Goal: Task Accomplishment & Management: Manage account settings

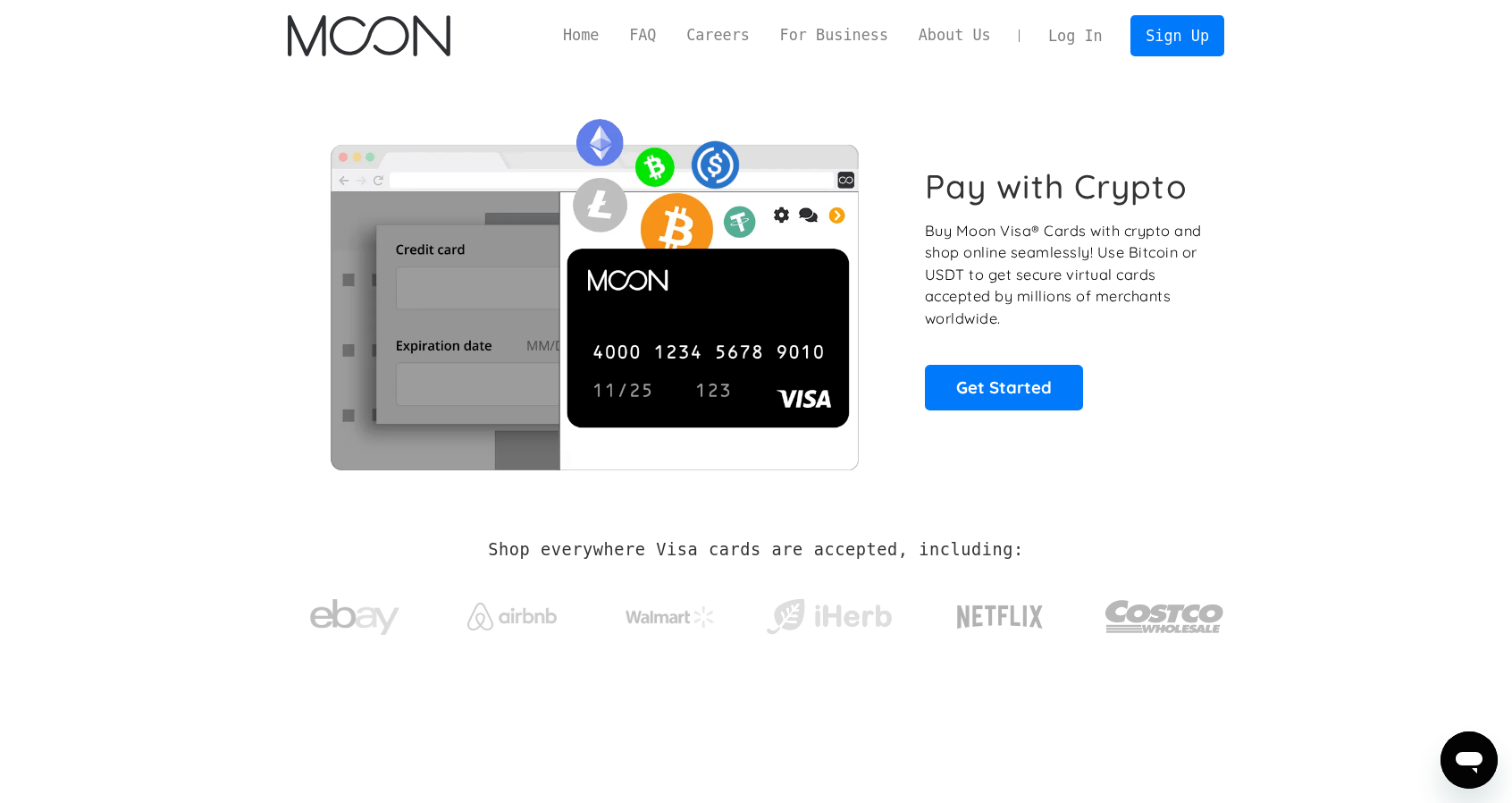
click at [1070, 48] on link "Log In" at bounding box center [1074, 35] width 84 height 40
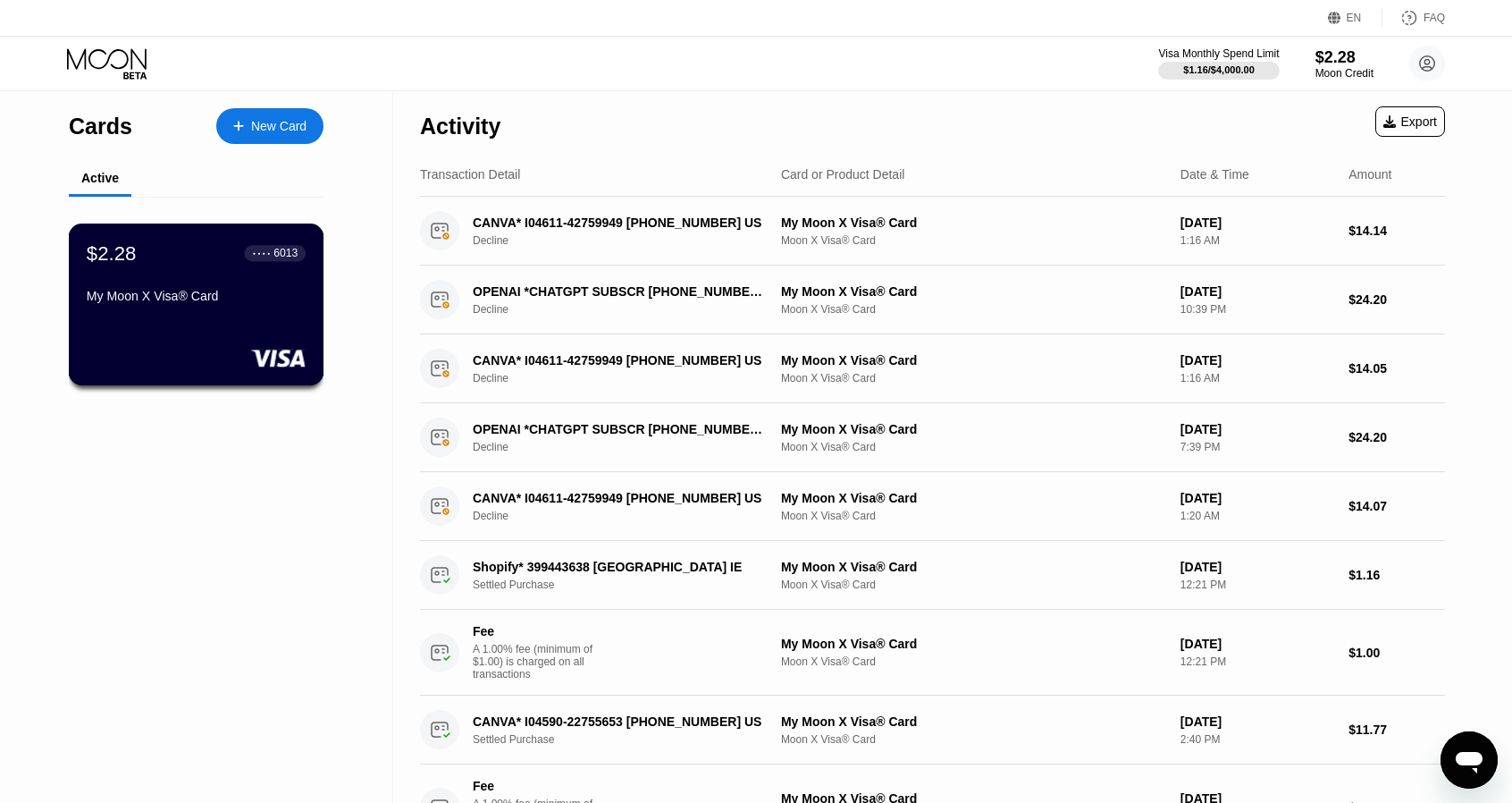
click at [296, 257] on div "6013" at bounding box center [285, 253] width 24 height 13
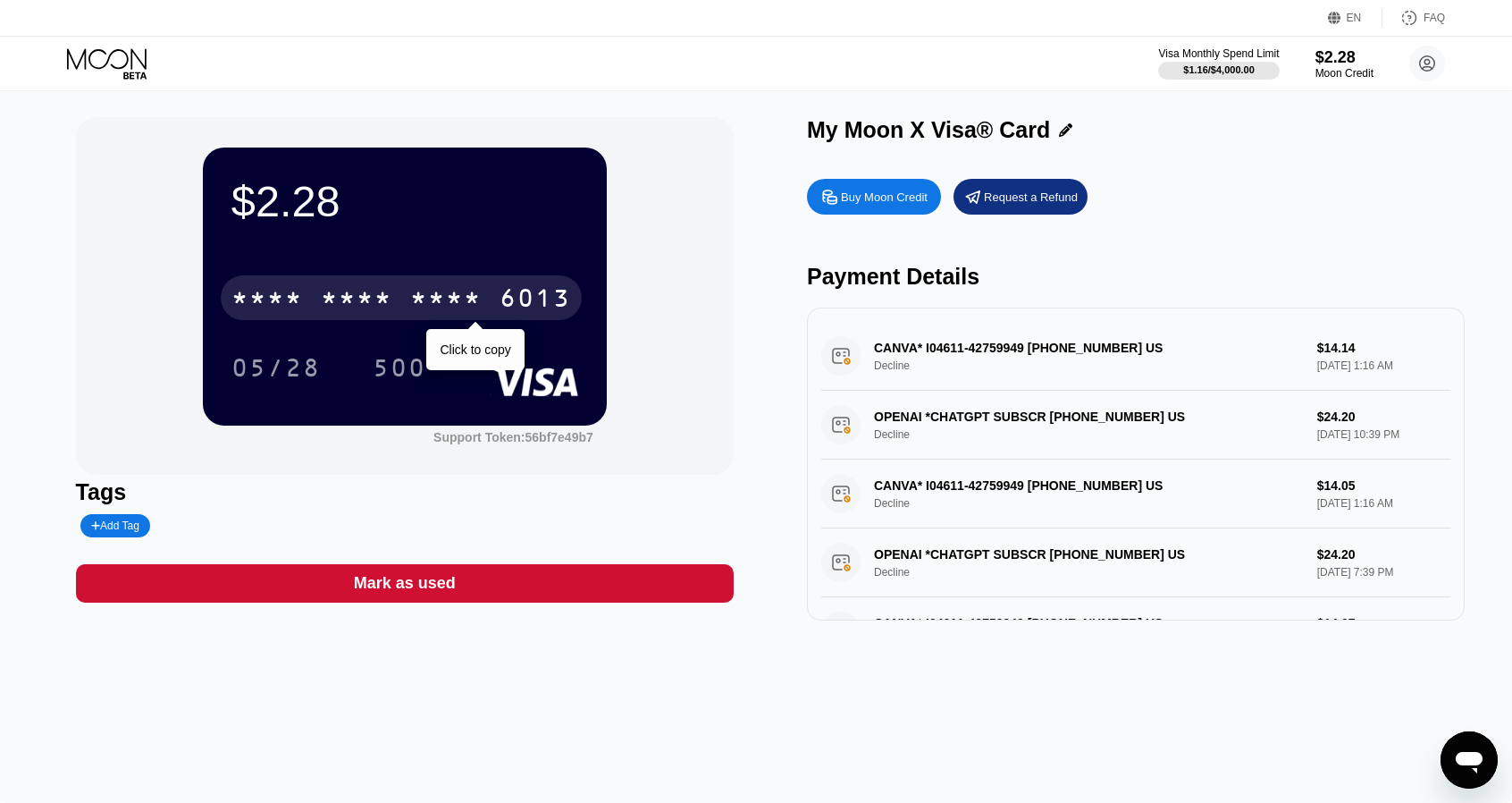
click at [270, 301] on div "* * * *" at bounding box center [267, 300] width 71 height 29
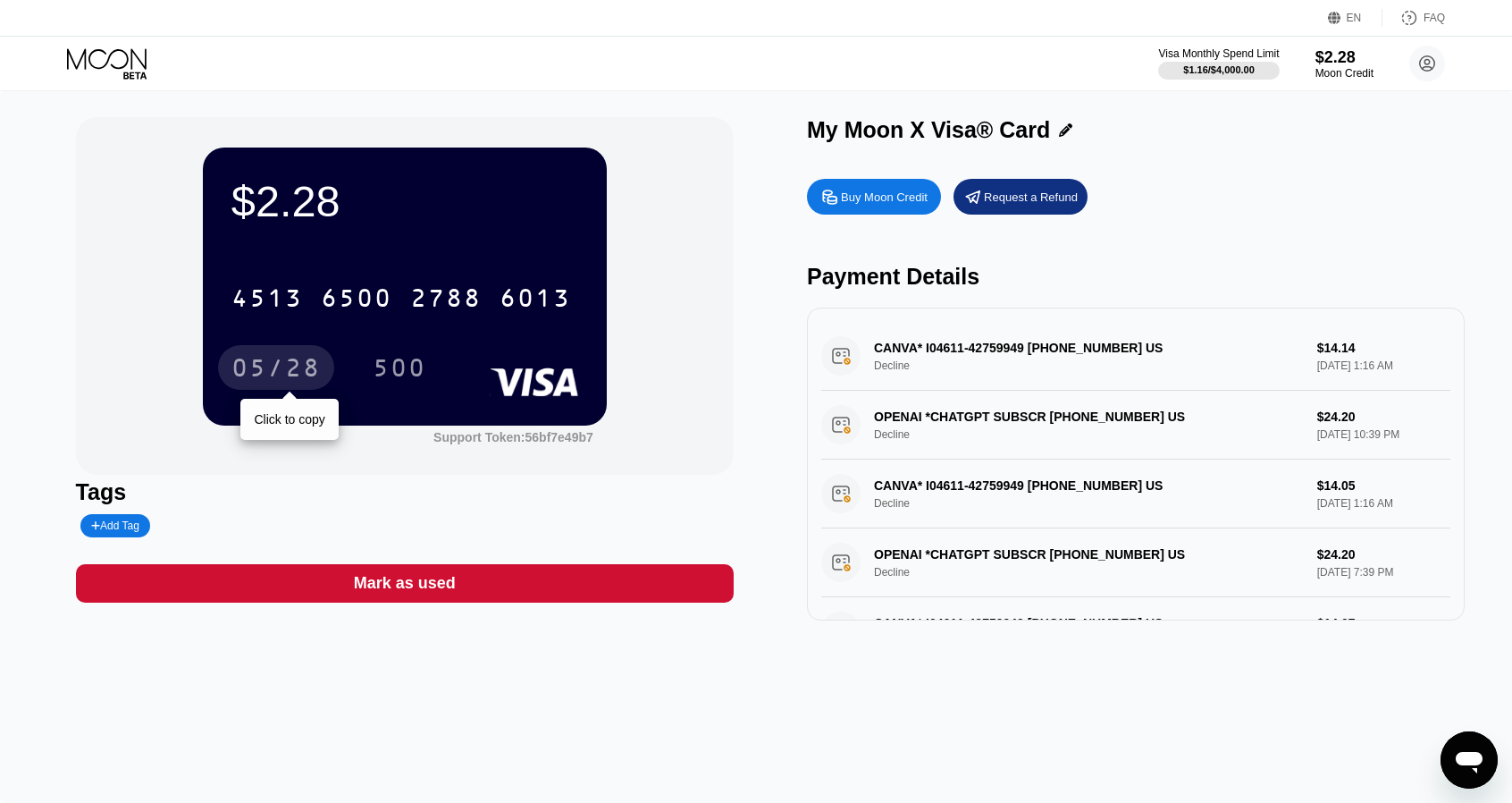
click at [286, 351] on div "05/28" at bounding box center [276, 367] width 116 height 44
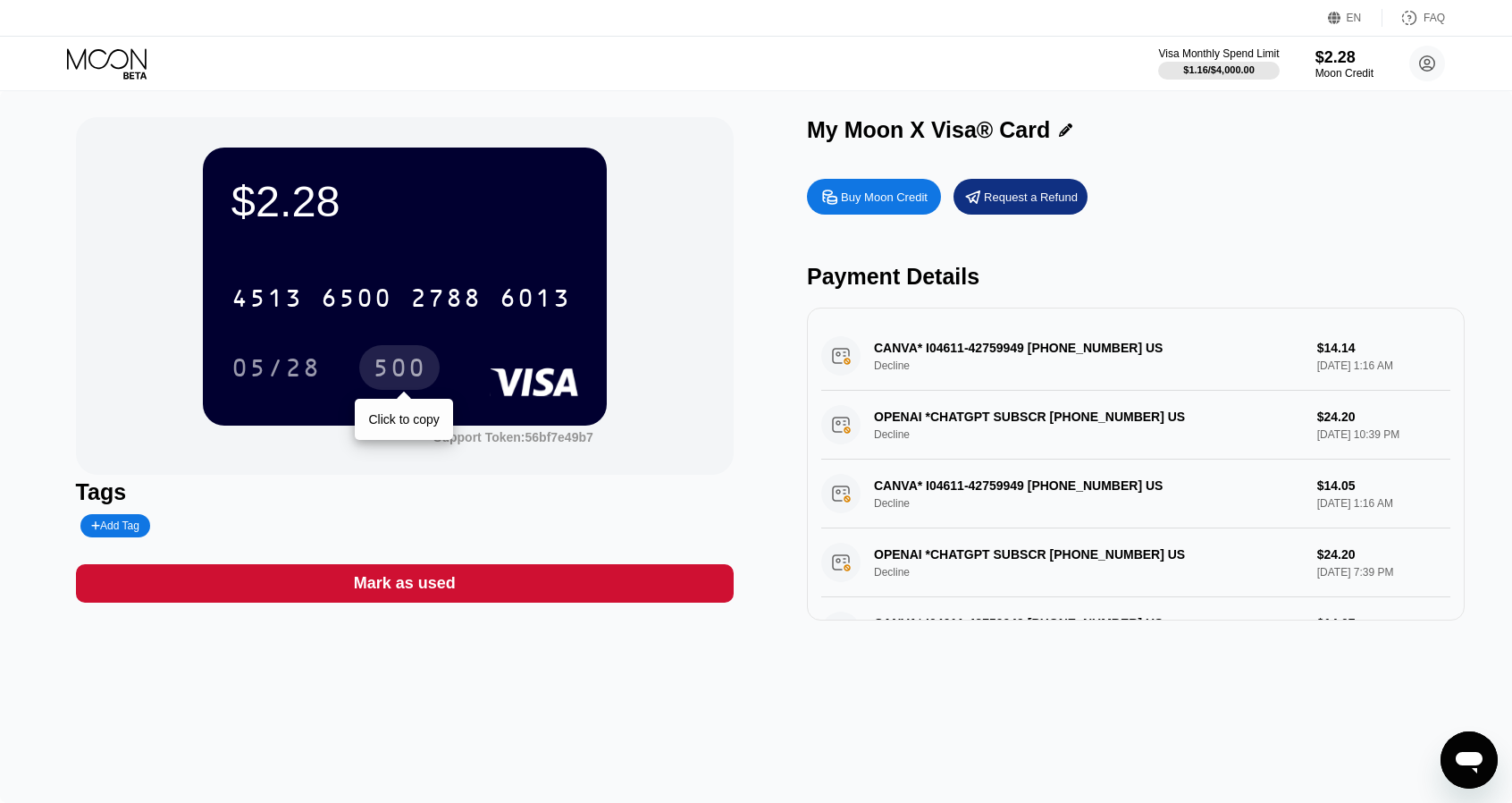
click at [369, 371] on div "500" at bounding box center [399, 367] width 80 height 44
